Goal: Obtain resource: Obtain resource

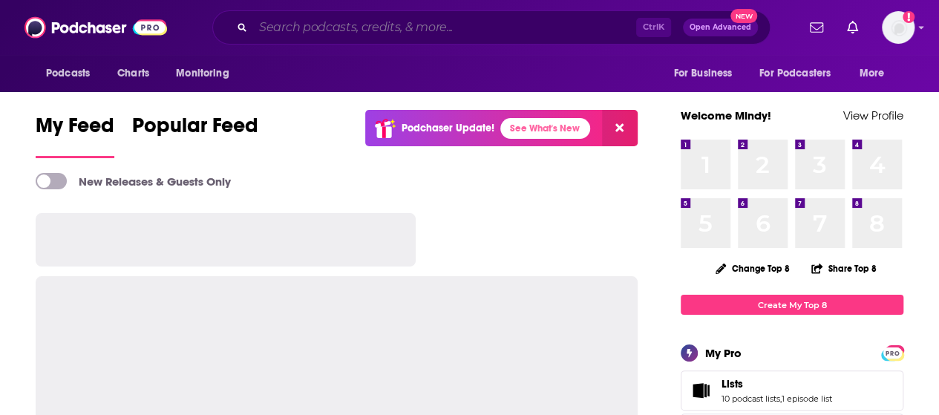
click at [444, 25] on input "Search podcasts, credits, & more..." at bounding box center [444, 28] width 383 height 24
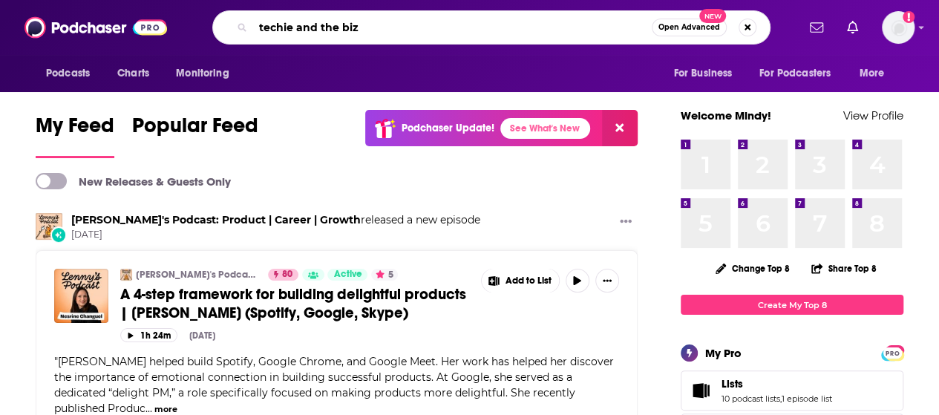
type input "techie and the biz"
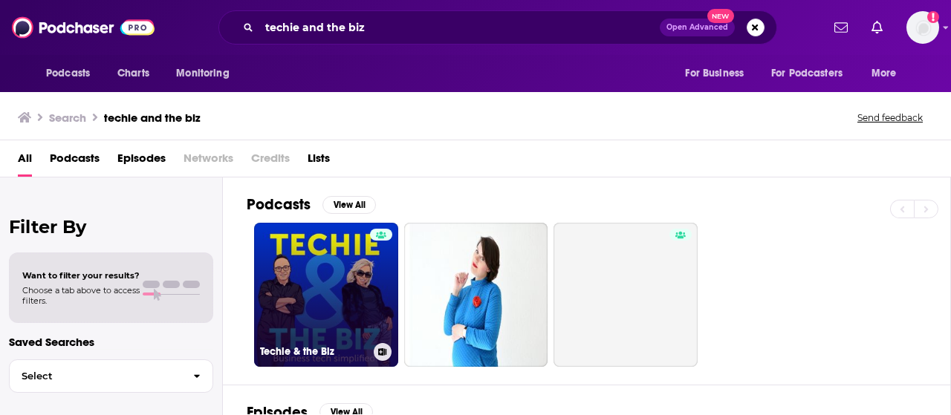
click at [331, 281] on link "Techie & the Biz" at bounding box center [326, 295] width 144 height 144
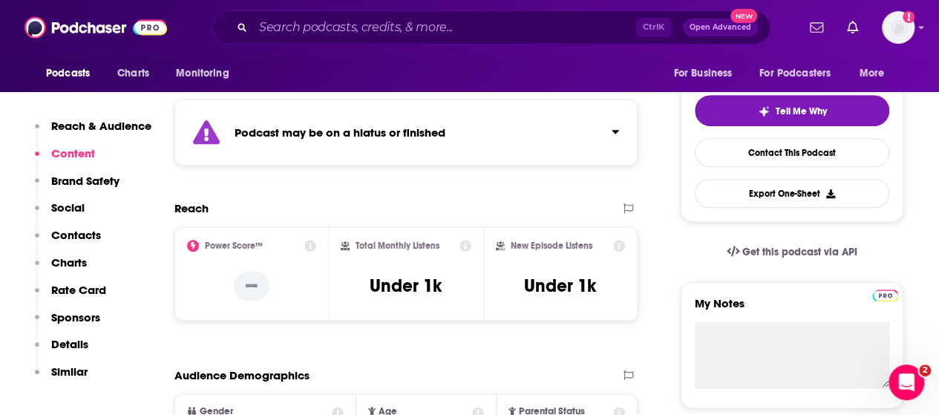
scroll to position [223, 0]
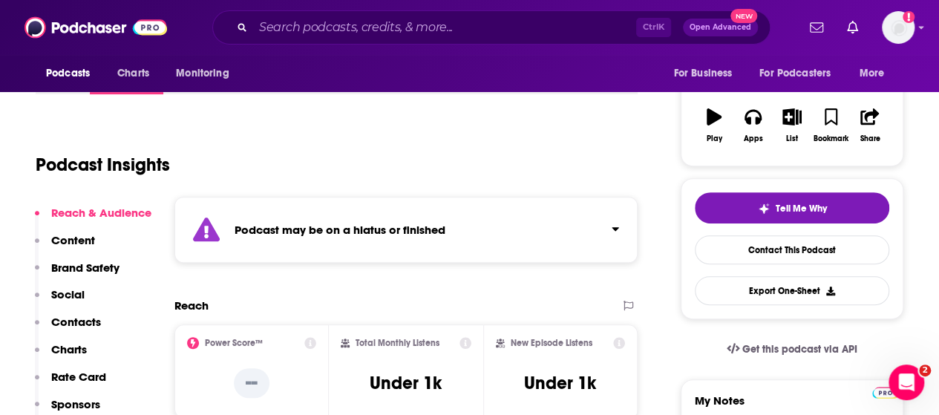
click at [613, 224] on icon "Click to expand status details" at bounding box center [615, 229] width 7 height 12
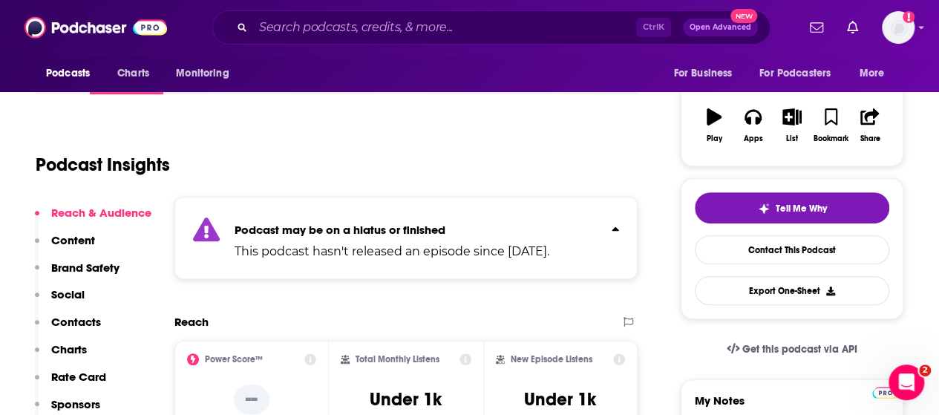
click at [484, 173] on div "Podcast Insights" at bounding box center [331, 156] width 590 height 76
click at [504, 164] on div "Podcast Insights" at bounding box center [331, 156] width 590 height 76
click at [619, 227] on div "Podcast may be on a hiatus or finished This podcast hasn't released an episode …" at bounding box center [406, 238] width 463 height 82
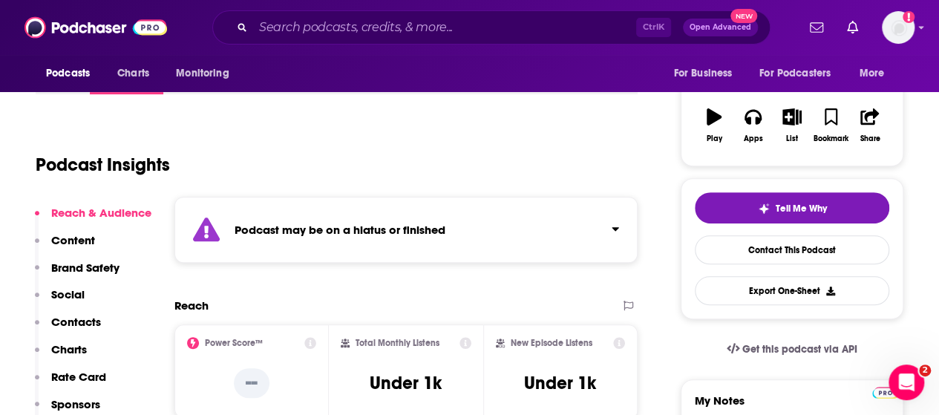
click at [616, 228] on icon "Click to expand status details" at bounding box center [615, 229] width 7 height 4
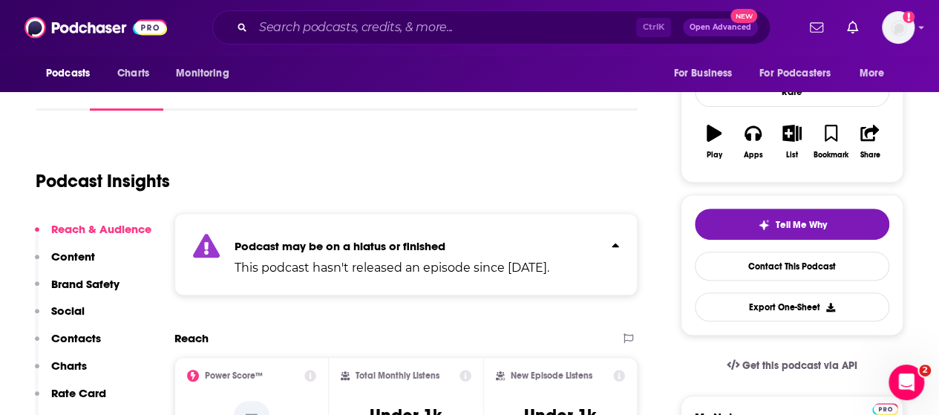
scroll to position [149, 0]
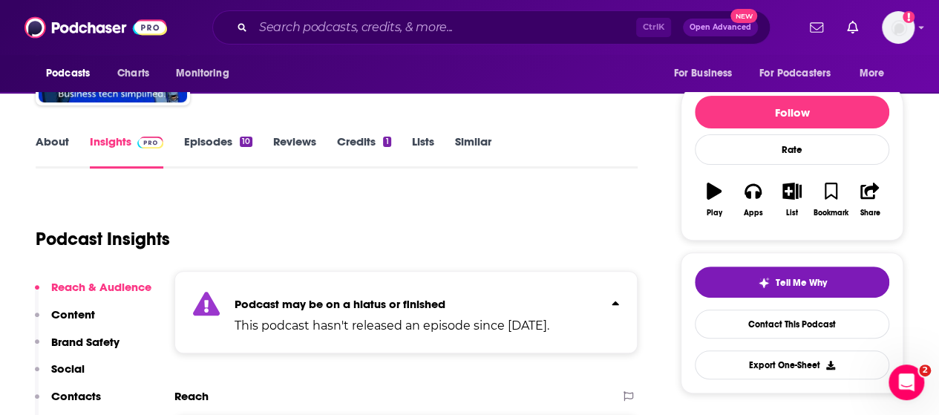
click at [215, 137] on link "Episodes 10" at bounding box center [218, 151] width 68 height 34
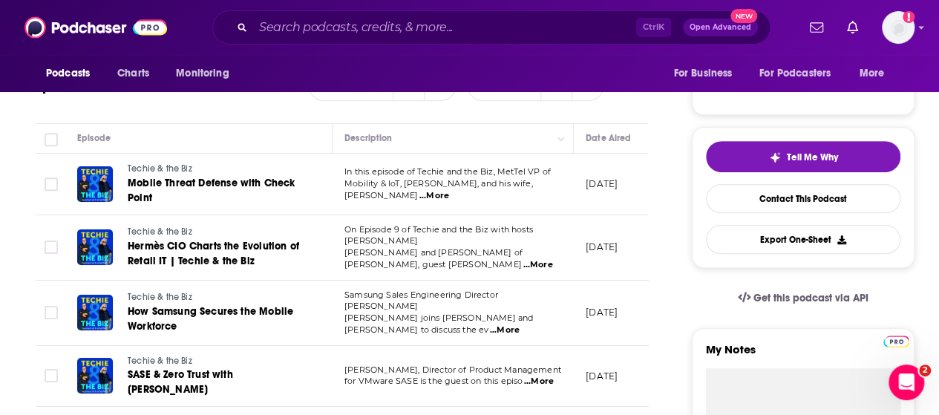
scroll to position [297, 0]
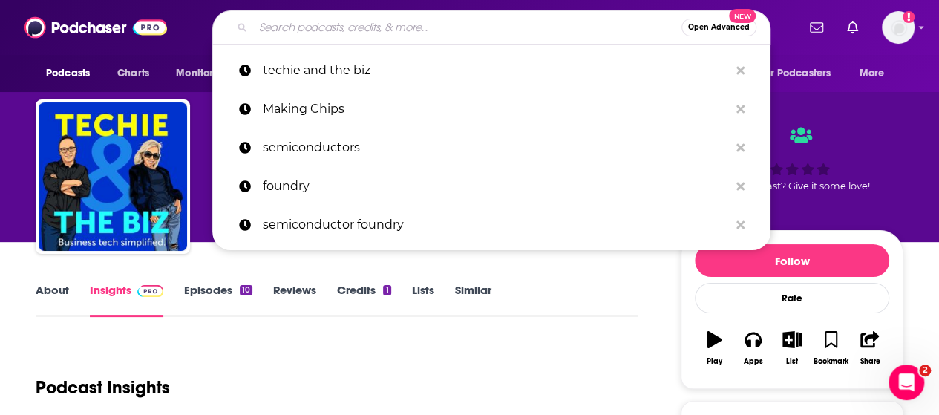
click at [343, 25] on input "Search podcasts, credits, & more..." at bounding box center [467, 28] width 429 height 24
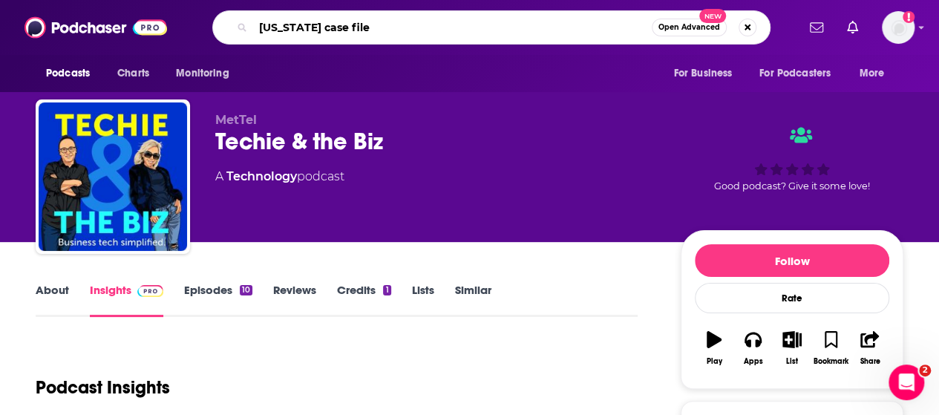
type input "[US_STATE] case files"
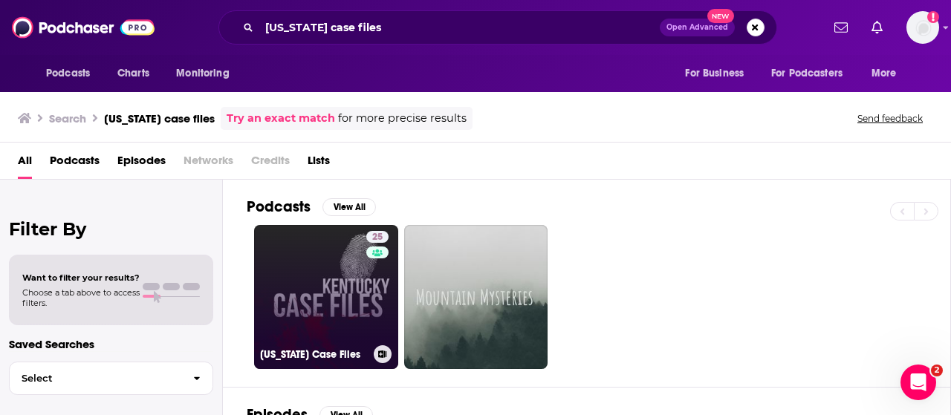
click at [346, 289] on link "25 [US_STATE] Case Files" at bounding box center [326, 297] width 144 height 144
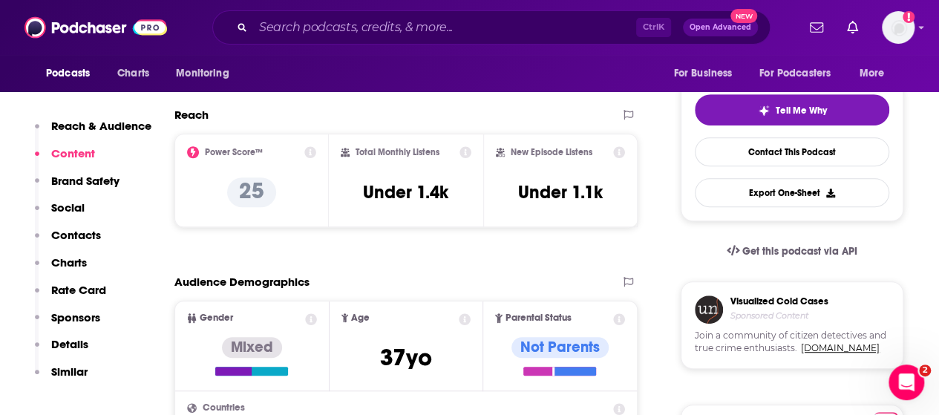
scroll to position [223, 0]
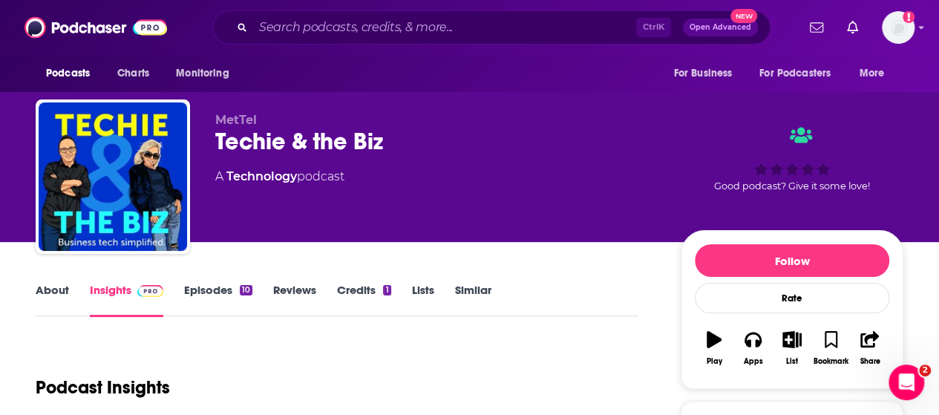
click at [221, 290] on link "Episodes 10" at bounding box center [218, 300] width 68 height 34
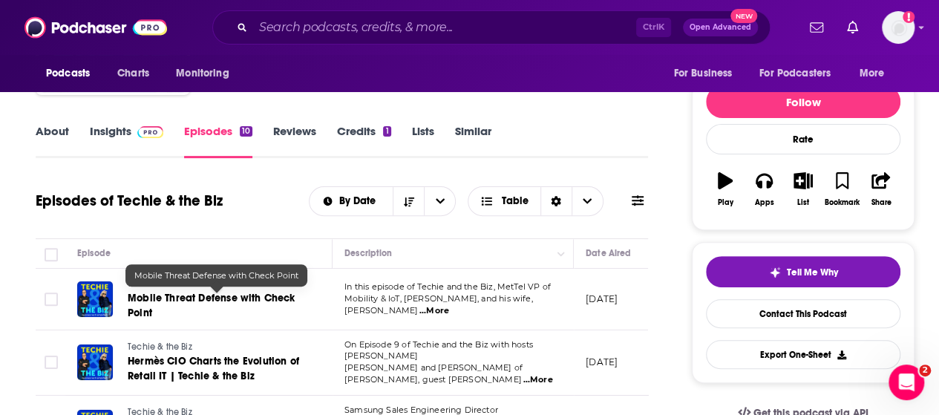
scroll to position [74, 0]
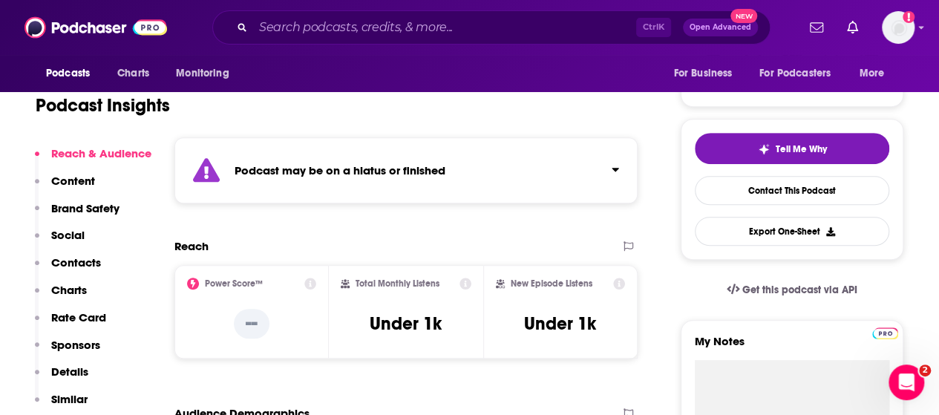
scroll to position [223, 0]
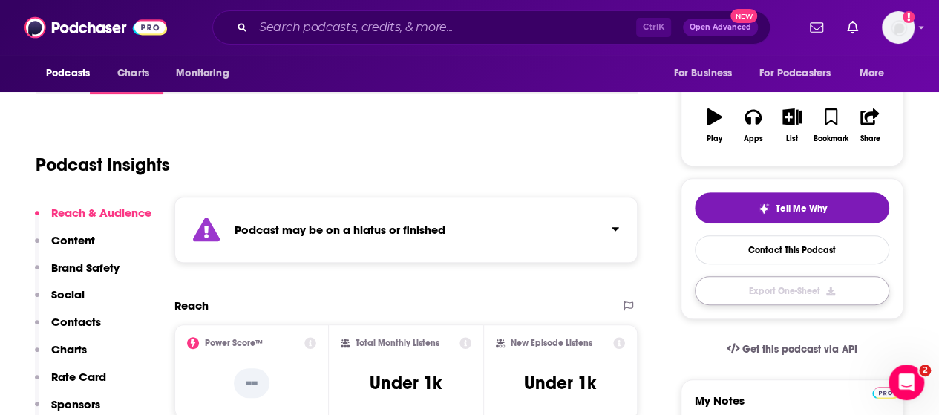
click at [807, 287] on button "Export One-Sheet" at bounding box center [792, 290] width 195 height 29
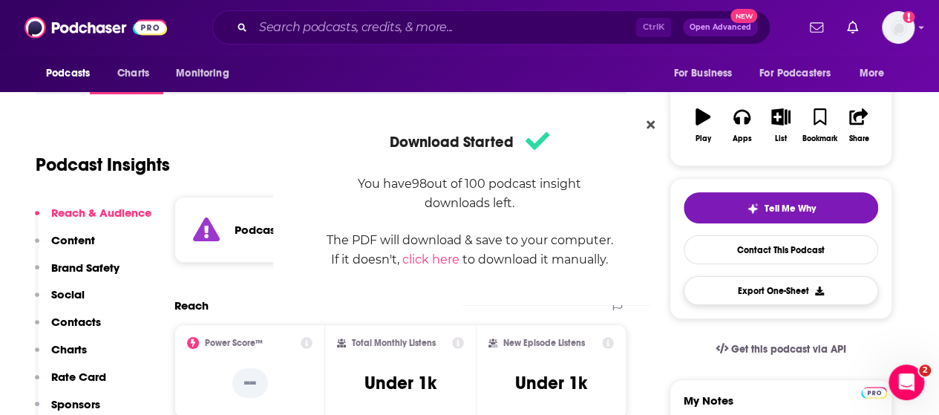
scroll to position [0, 0]
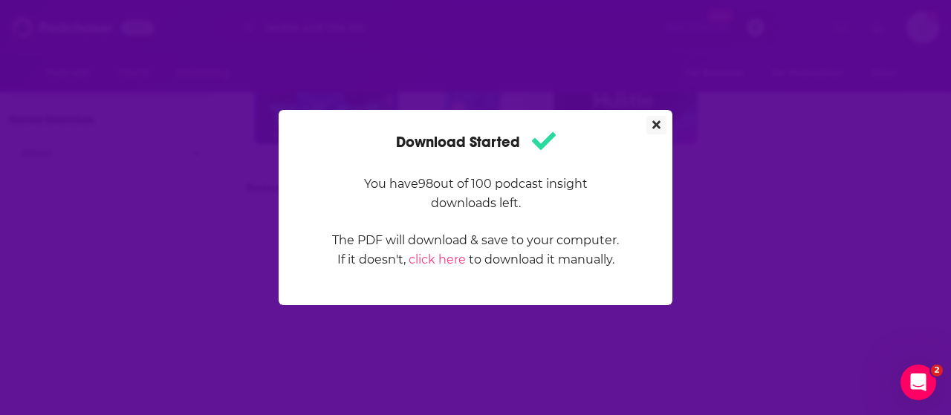
click at [652, 120] on icon "Close" at bounding box center [656, 125] width 8 height 12
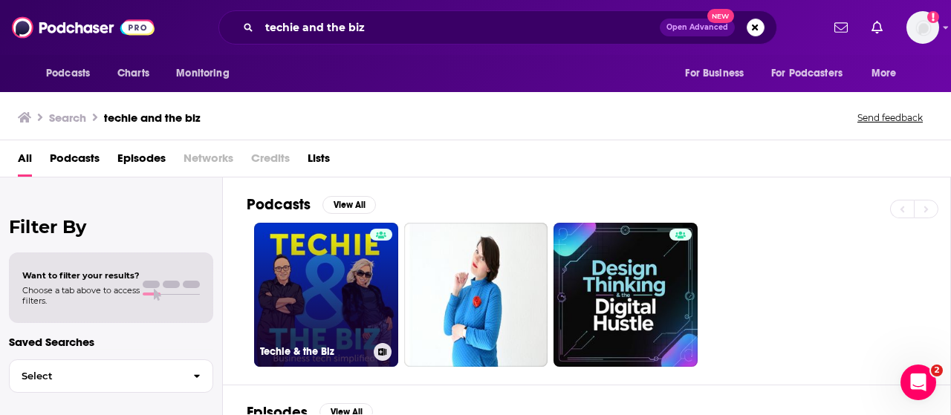
click at [310, 291] on link "Techie & the Biz" at bounding box center [326, 295] width 144 height 144
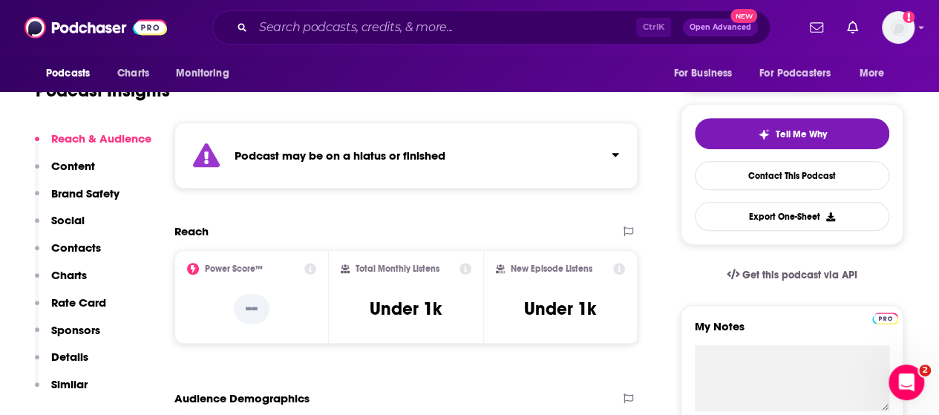
scroll to position [223, 0]
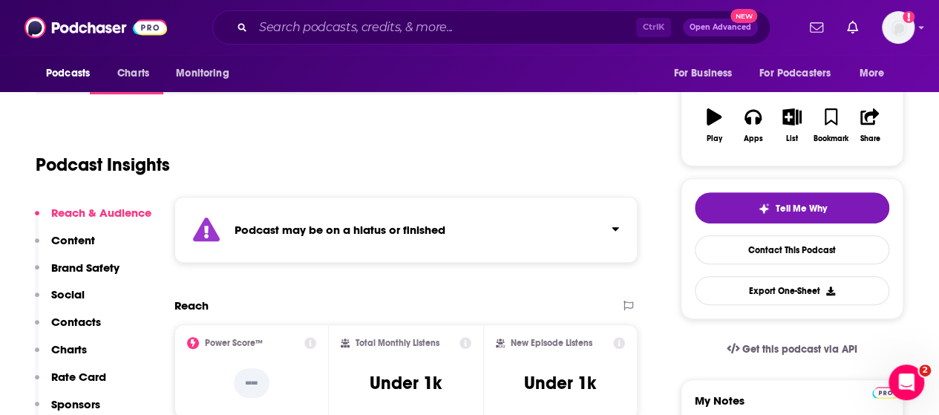
click at [622, 224] on div "Podcast may be on a hiatus or finished" at bounding box center [406, 230] width 463 height 66
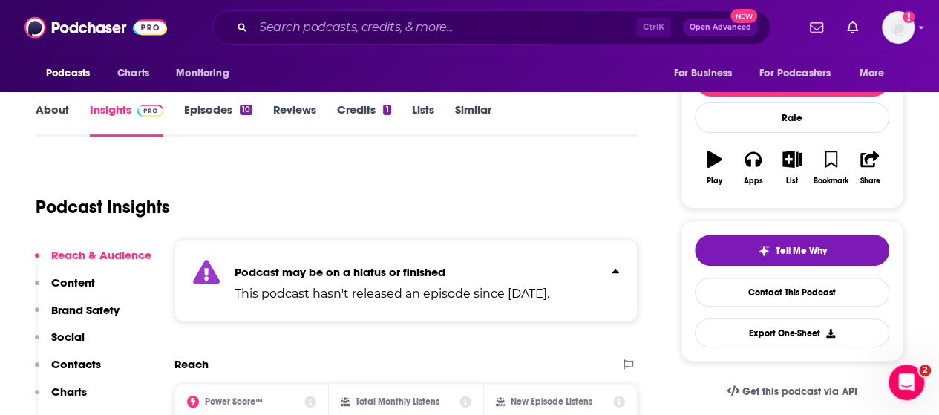
scroll to position [149, 0]
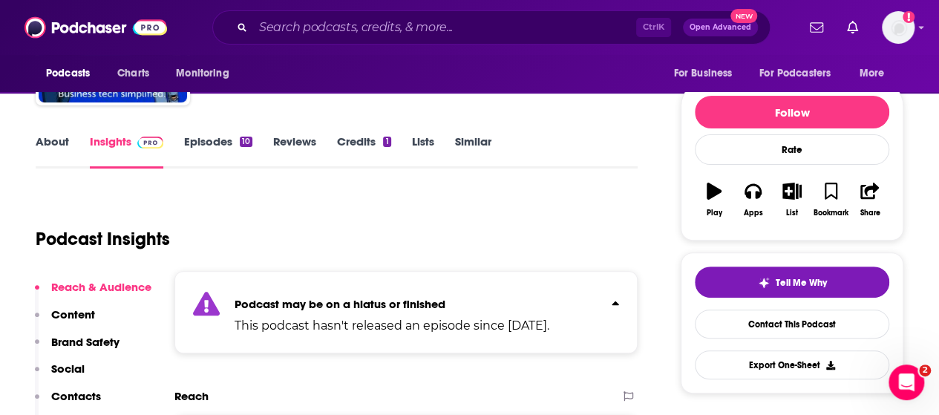
click at [205, 140] on link "Episodes 10" at bounding box center [218, 151] width 68 height 34
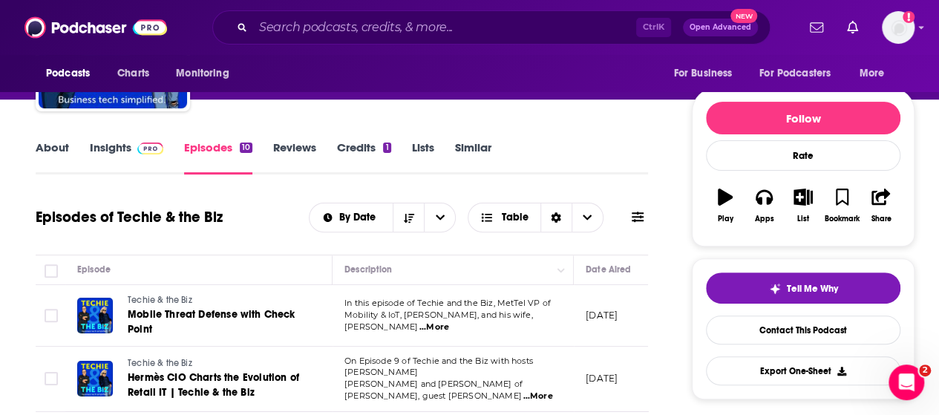
scroll to position [149, 0]
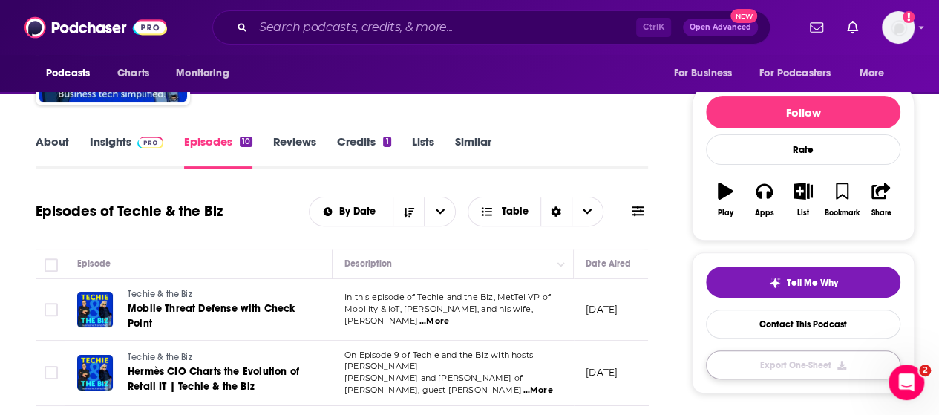
click at [809, 362] on button "Export One-Sheet" at bounding box center [803, 365] width 195 height 29
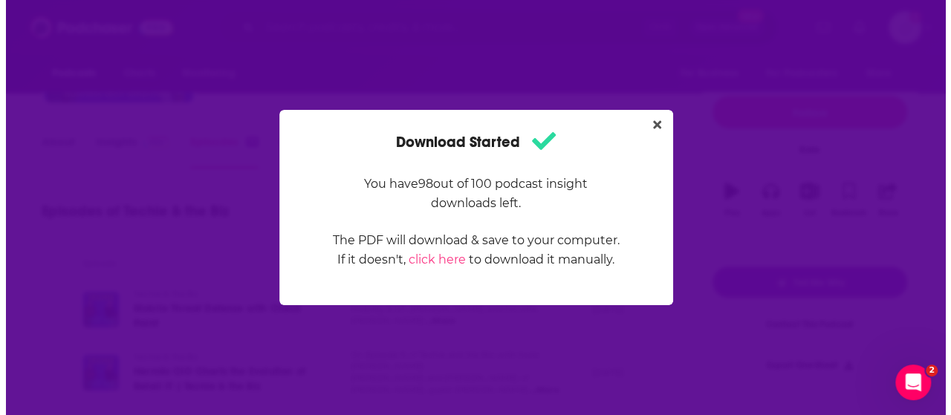
scroll to position [0, 0]
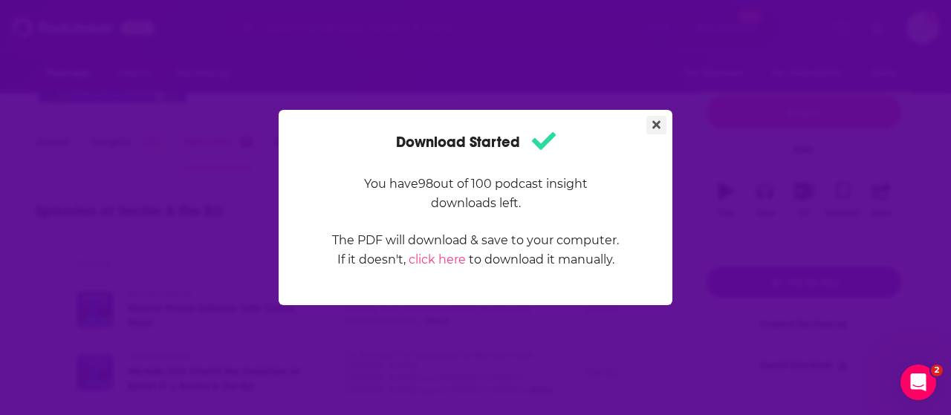
click at [656, 119] on icon "Close" at bounding box center [656, 125] width 8 height 12
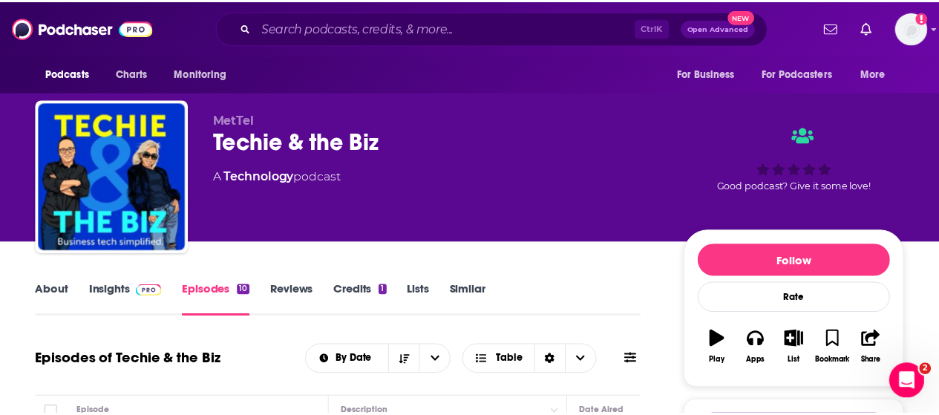
scroll to position [149, 0]
